Goal: Task Accomplishment & Management: Use online tool/utility

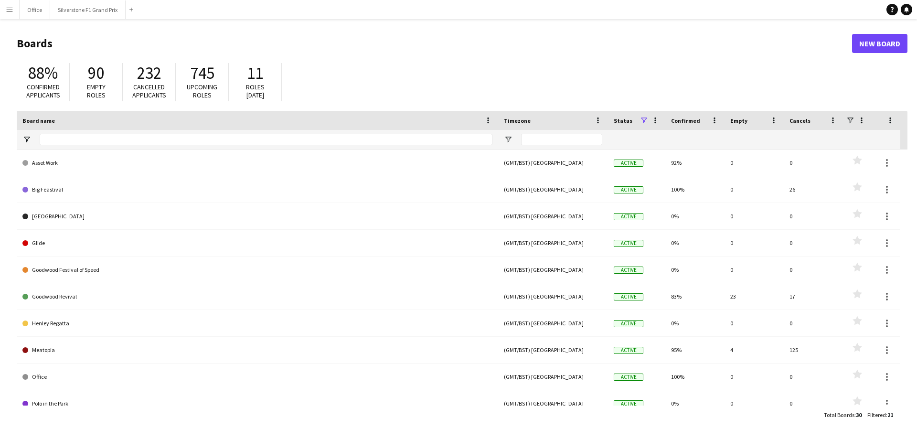
click at [8, 10] on app-icon "Menu" at bounding box center [10, 10] width 8 height 8
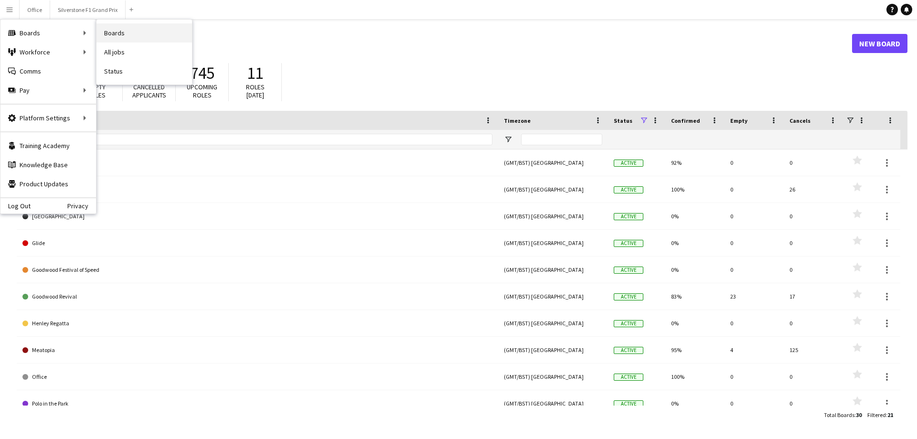
click at [110, 33] on link "Boards" at bounding box center [144, 32] width 96 height 19
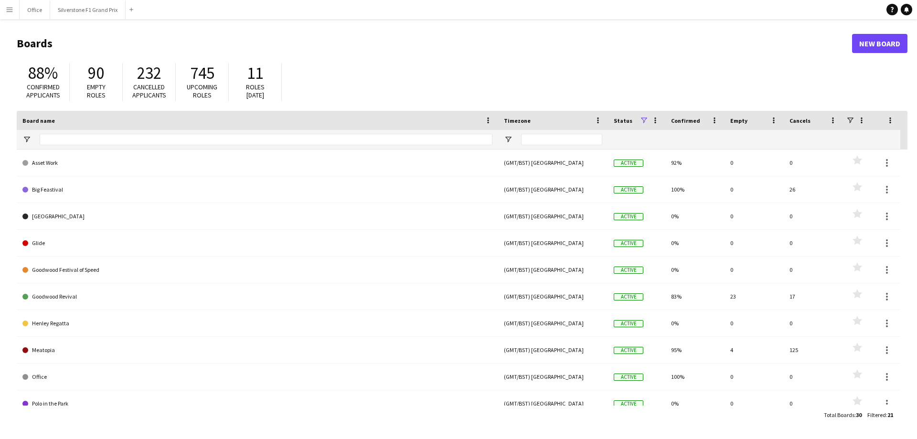
click at [12, 11] on app-icon "Menu" at bounding box center [10, 10] width 8 height 8
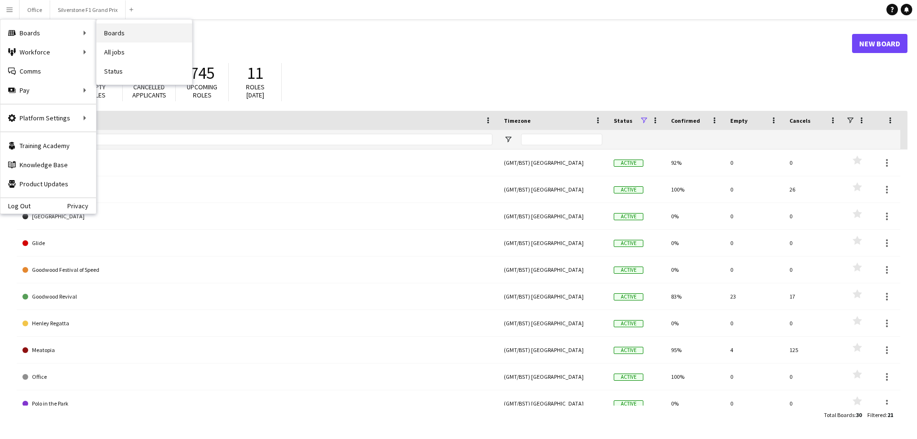
click at [112, 33] on link "Boards" at bounding box center [144, 32] width 96 height 19
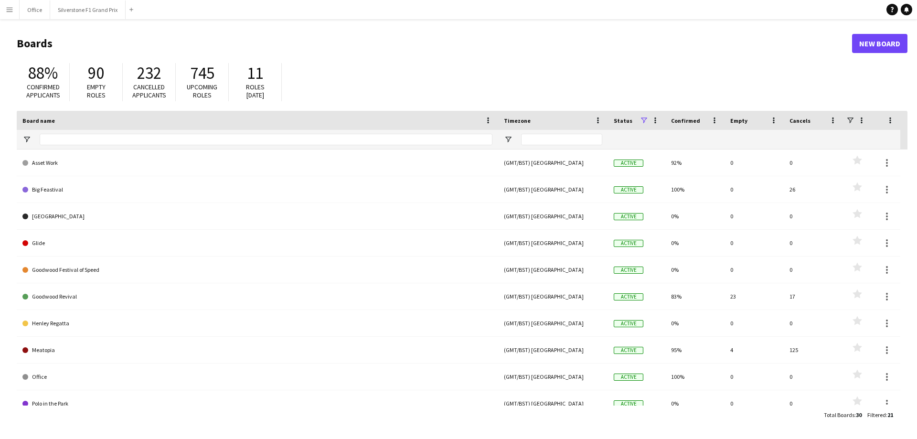
click at [10, 9] on app-icon "Menu" at bounding box center [10, 10] width 8 height 8
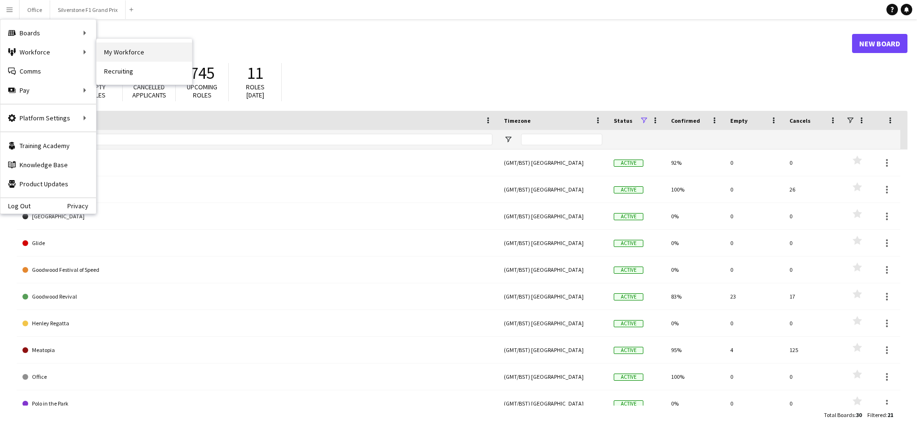
click at [122, 52] on link "My Workforce" at bounding box center [144, 52] width 96 height 19
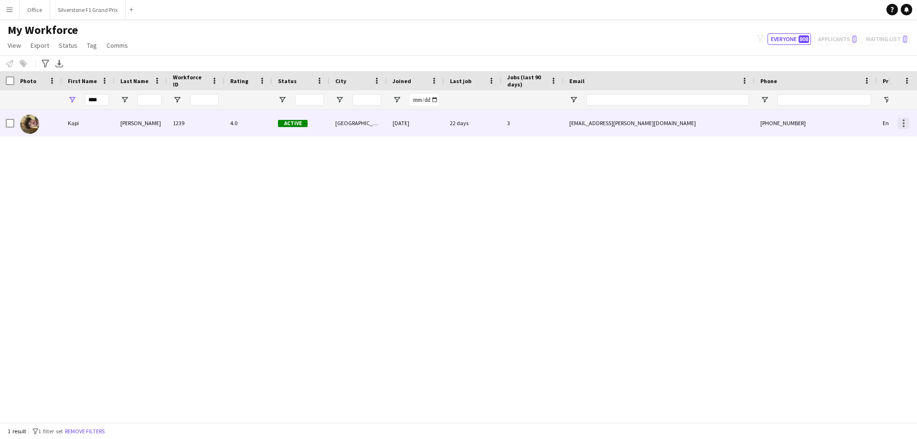
click at [905, 119] on div at bounding box center [903, 122] width 11 height 11
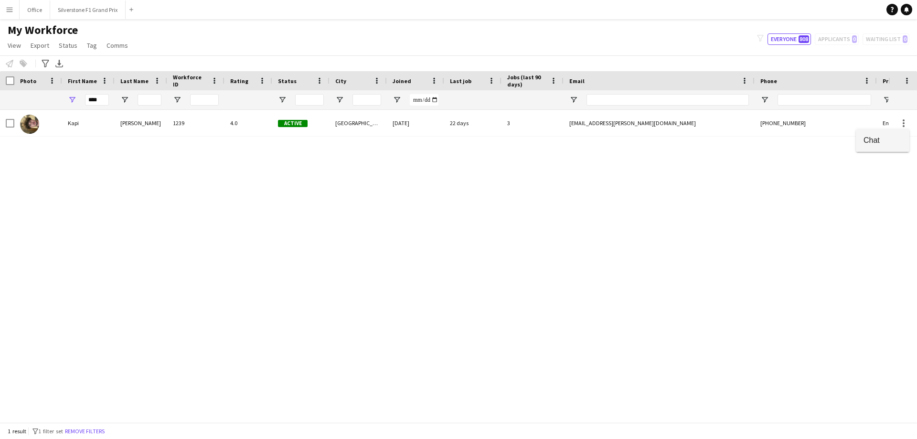
click at [889, 134] on button "Chat" at bounding box center [882, 140] width 53 height 23
drag, startPoint x: 102, startPoint y: 99, endPoint x: 85, endPoint y: 97, distance: 17.3
click at [85, 97] on input "****" at bounding box center [97, 99] width 24 height 11
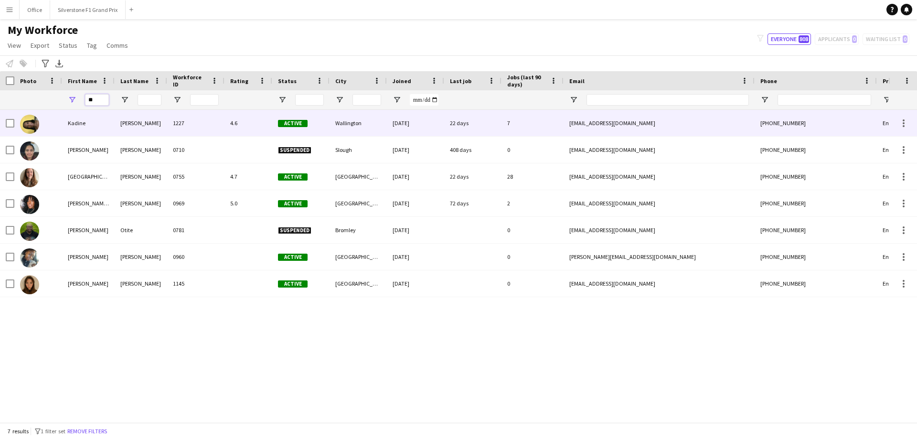
type input "*"
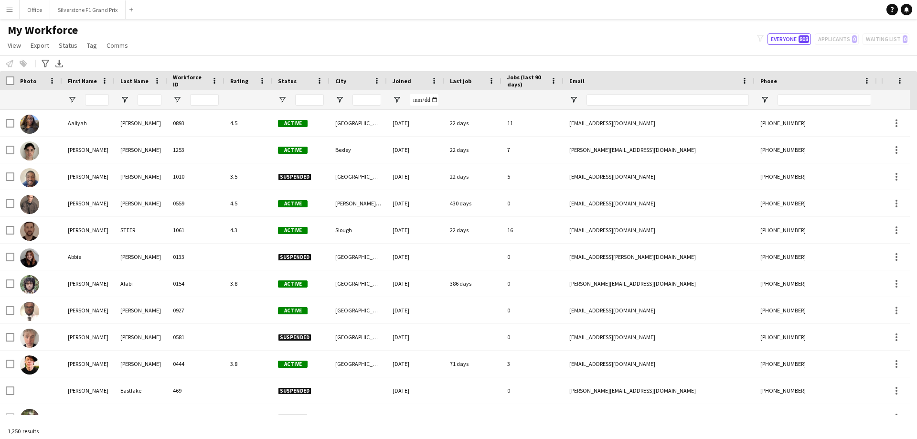
click at [12, 10] on app-icon "Menu" at bounding box center [10, 10] width 8 height 8
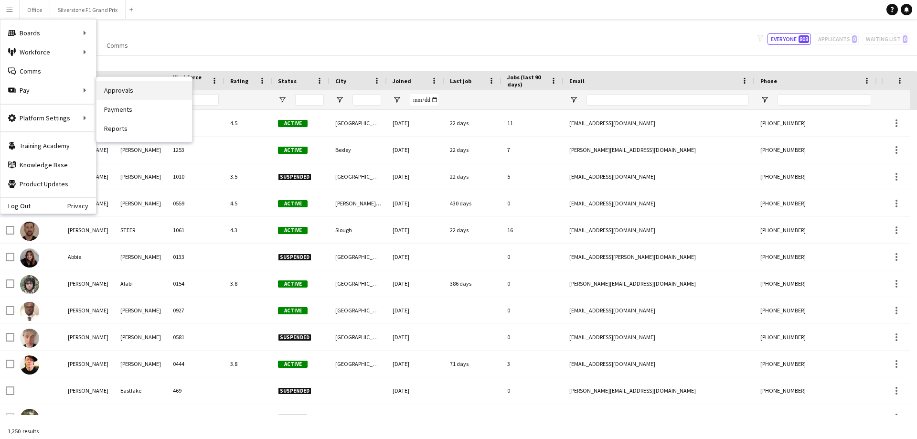
click at [100, 90] on link "Approvals" at bounding box center [144, 90] width 96 height 19
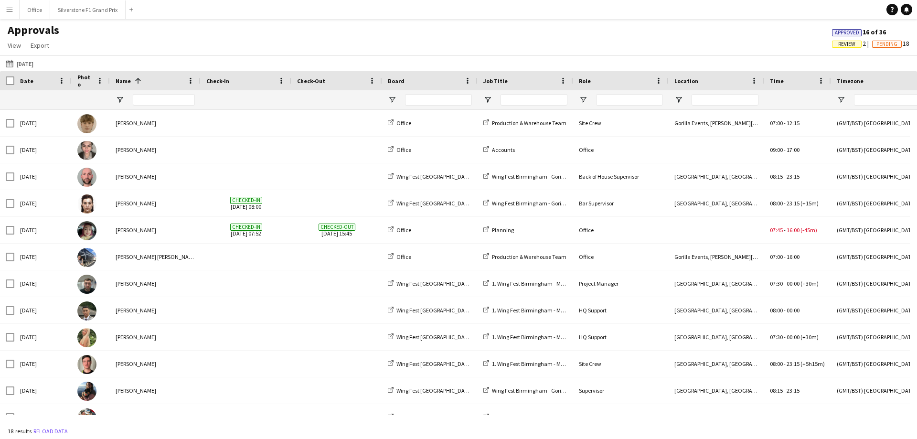
click at [5, 10] on button "Menu" at bounding box center [9, 9] width 19 height 19
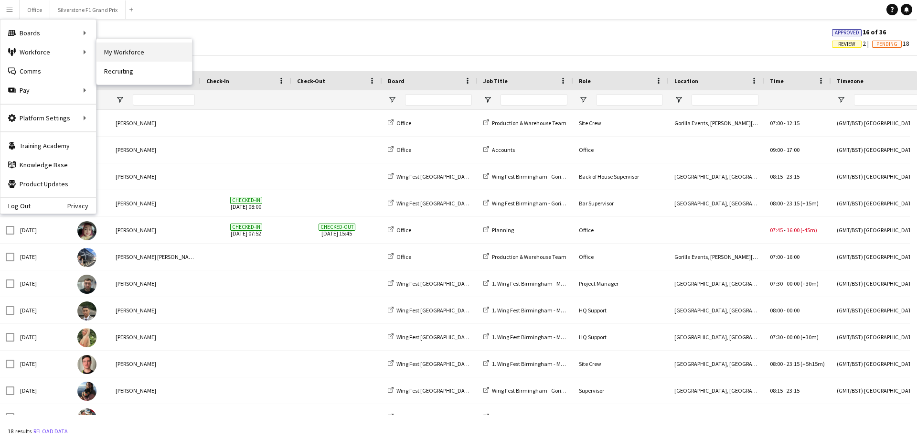
click at [115, 54] on link "My Workforce" at bounding box center [144, 52] width 96 height 19
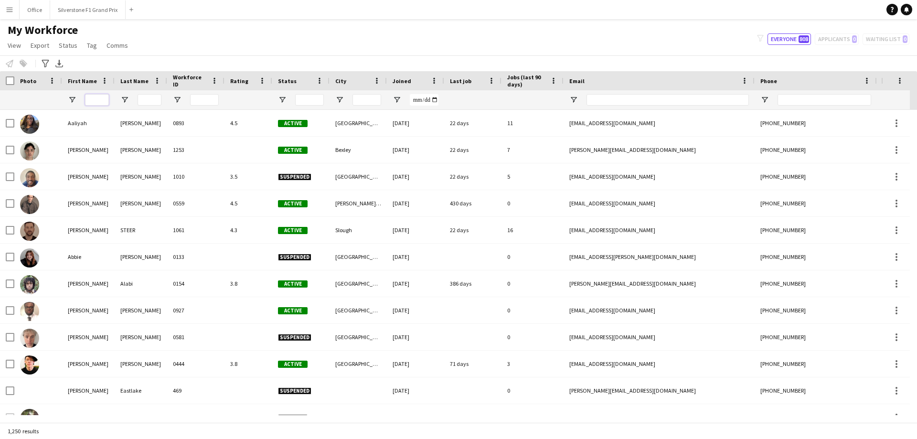
click at [101, 99] on input "First Name Filter Input" at bounding box center [97, 99] width 24 height 11
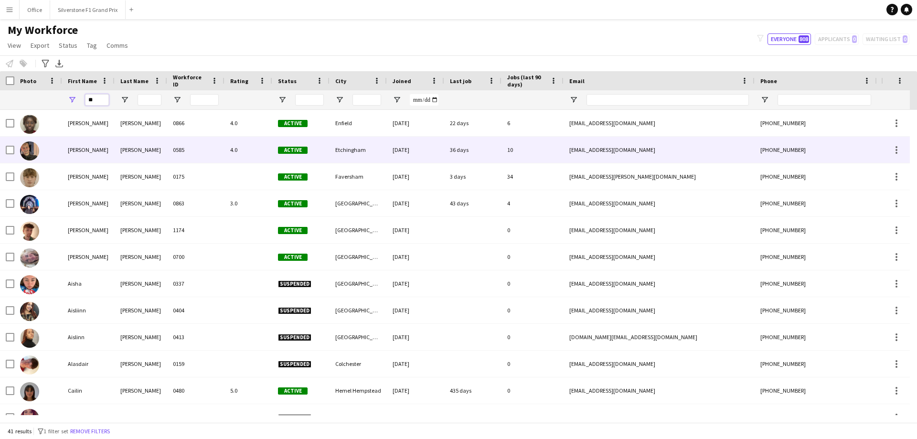
type input "**"
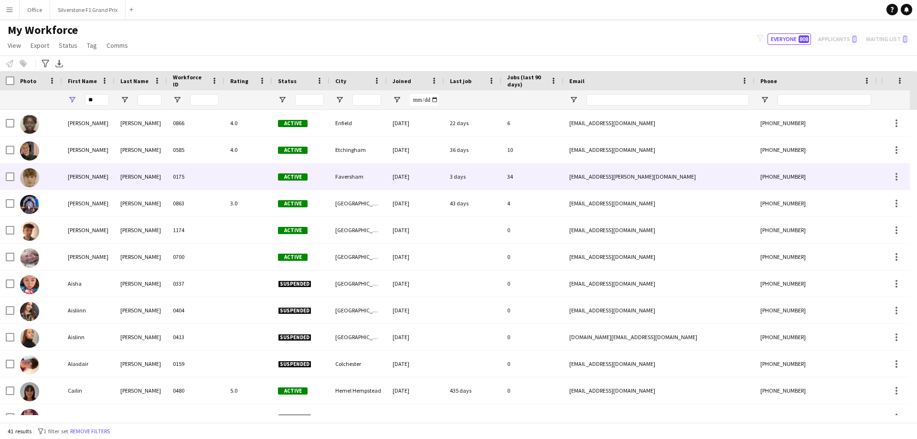
click at [106, 171] on div "Aidan" at bounding box center [88, 176] width 53 height 26
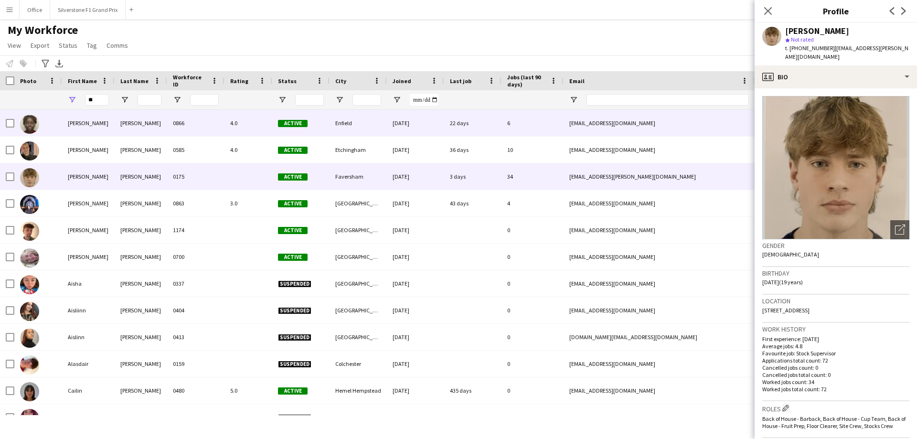
click at [64, 119] on div "Aida-Marie" at bounding box center [88, 123] width 53 height 26
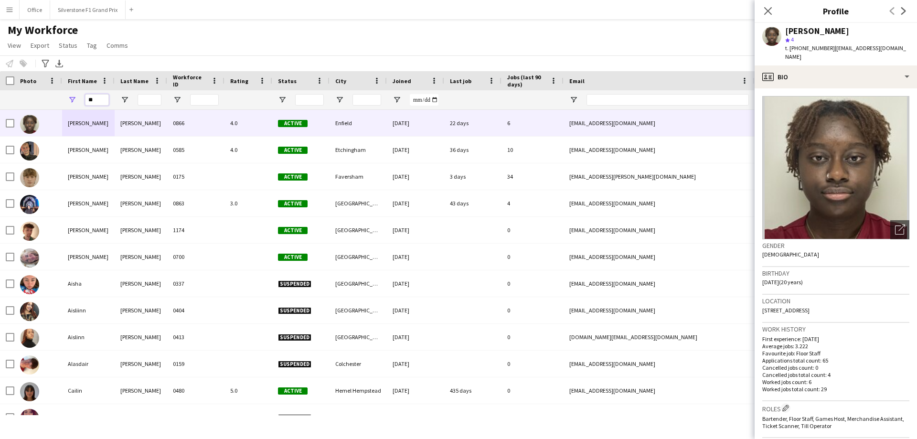
drag, startPoint x: 101, startPoint y: 97, endPoint x: 83, endPoint y: 97, distance: 17.7
click at [83, 97] on div "**" at bounding box center [88, 99] width 53 height 19
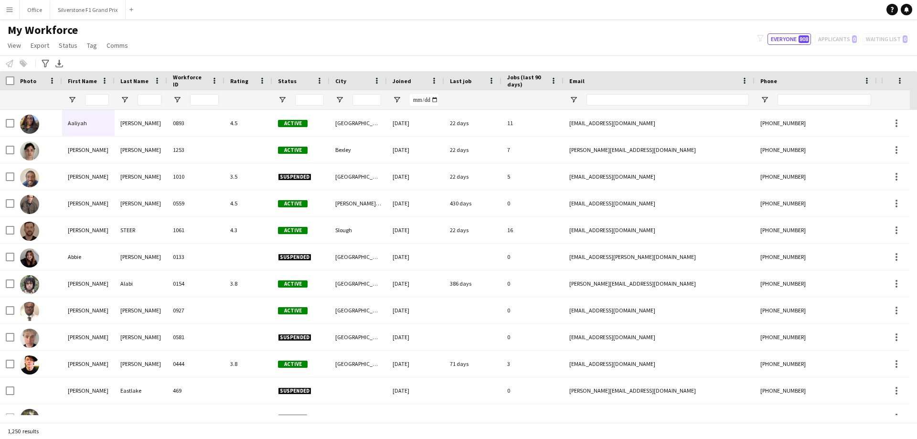
click at [7, 11] on app-icon "Menu" at bounding box center [10, 10] width 8 height 8
